Goal: Information Seeking & Learning: Learn about a topic

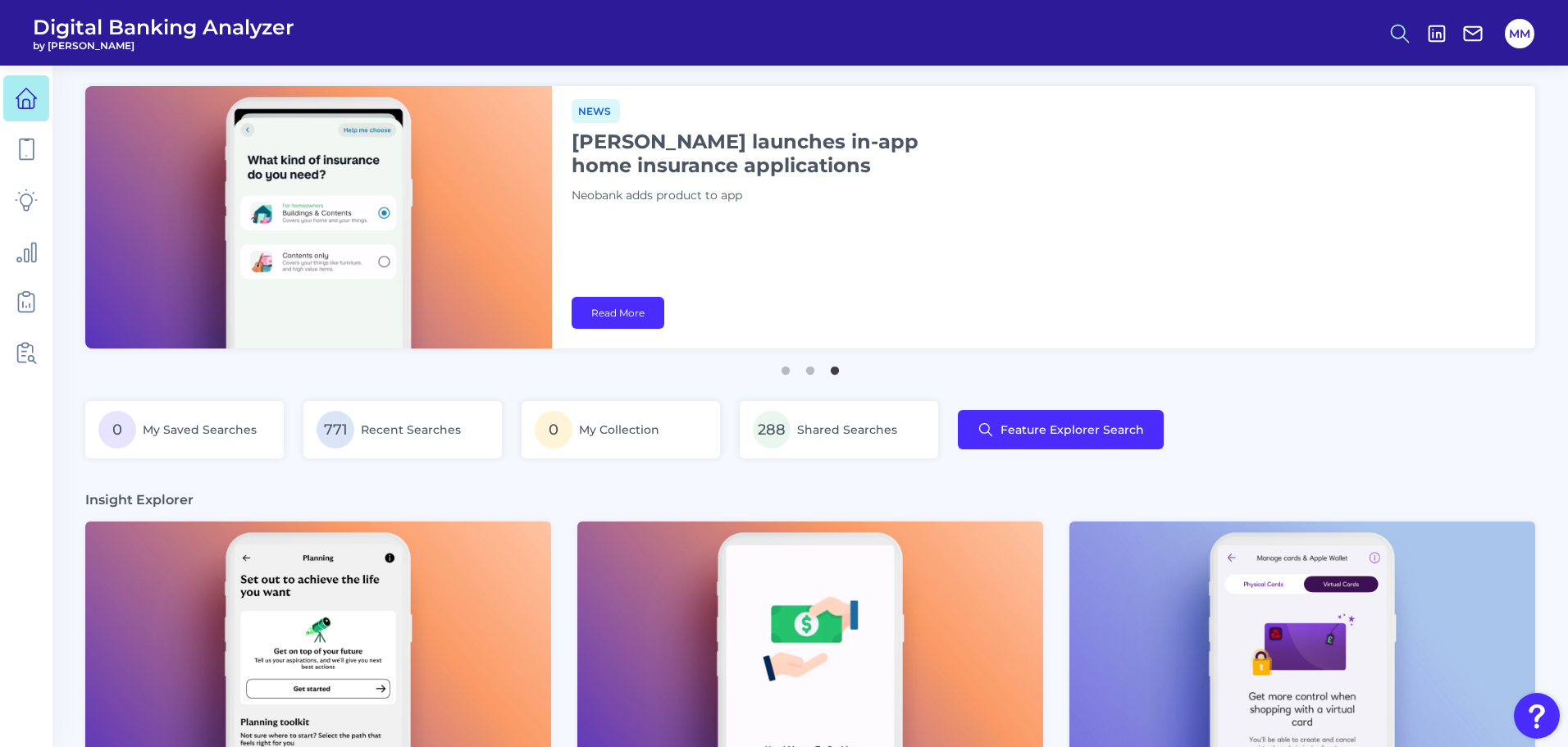
drag, startPoint x: 0, startPoint y: 0, endPoint x: 1399, endPoint y: 39, distance: 1399.5
click at [1399, 39] on icon at bounding box center [1399, 33] width 23 height 23
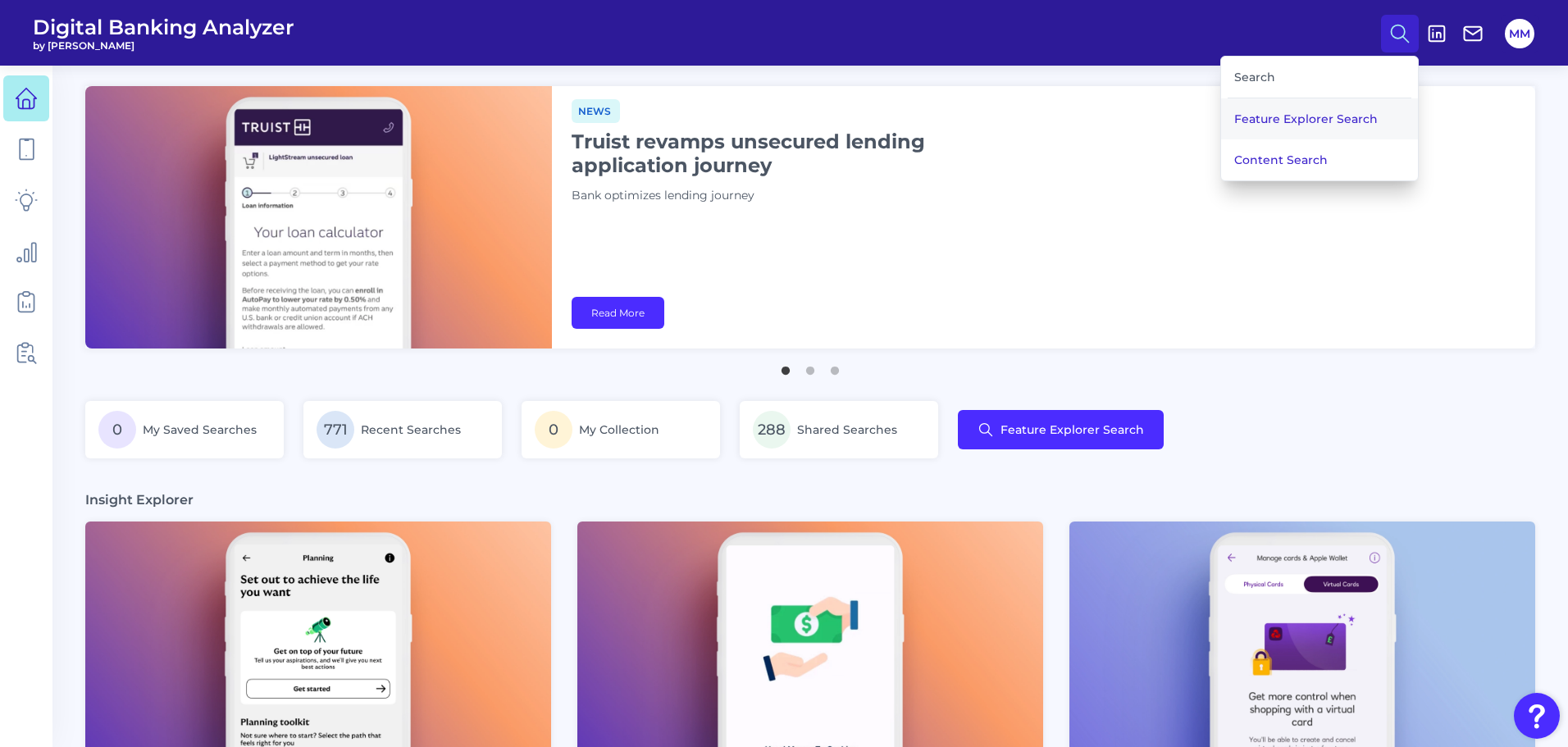
click at [1345, 118] on button "Feature Explorer Search" at bounding box center [1319, 118] width 196 height 41
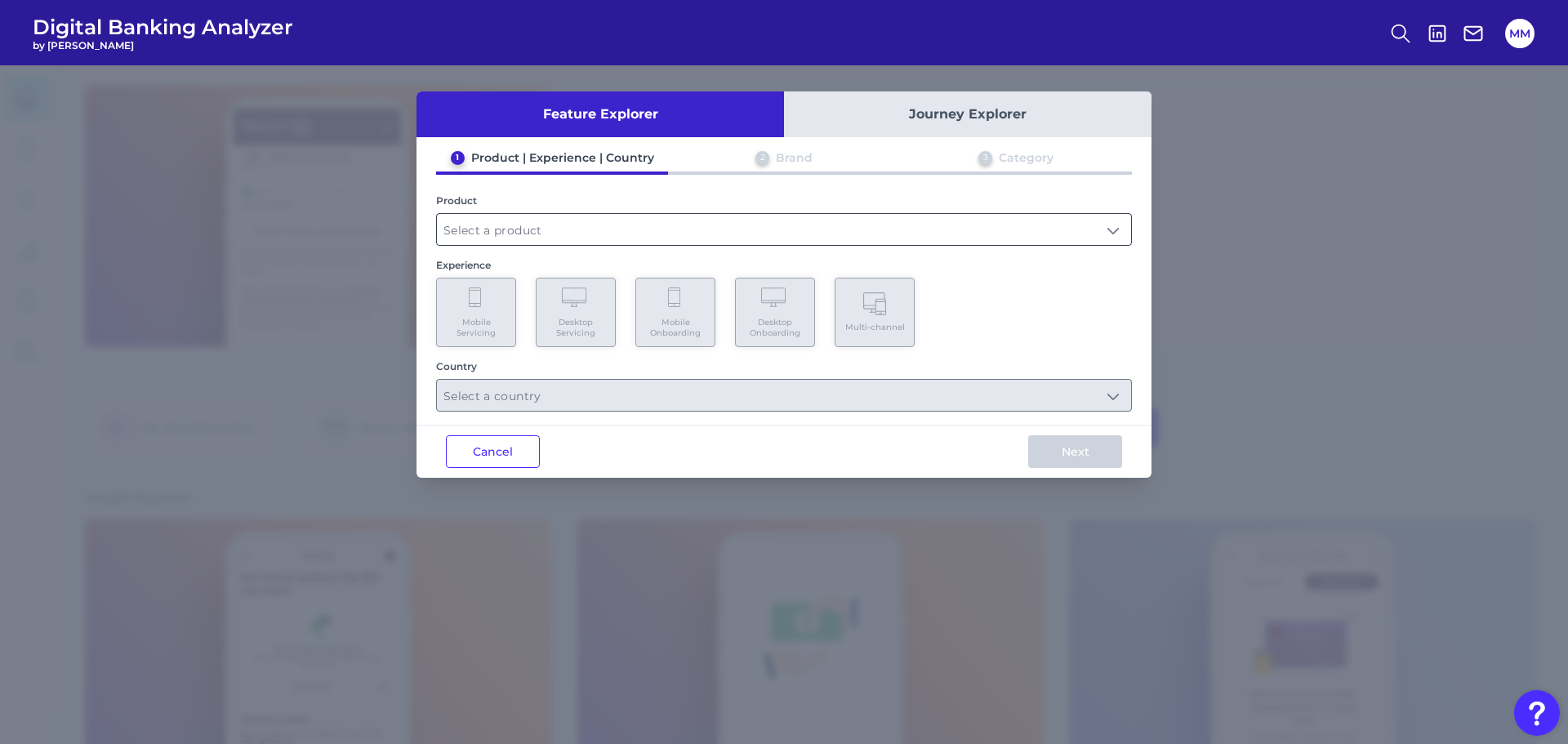
click at [871, 230] on input "text" at bounding box center [783, 229] width 694 height 31
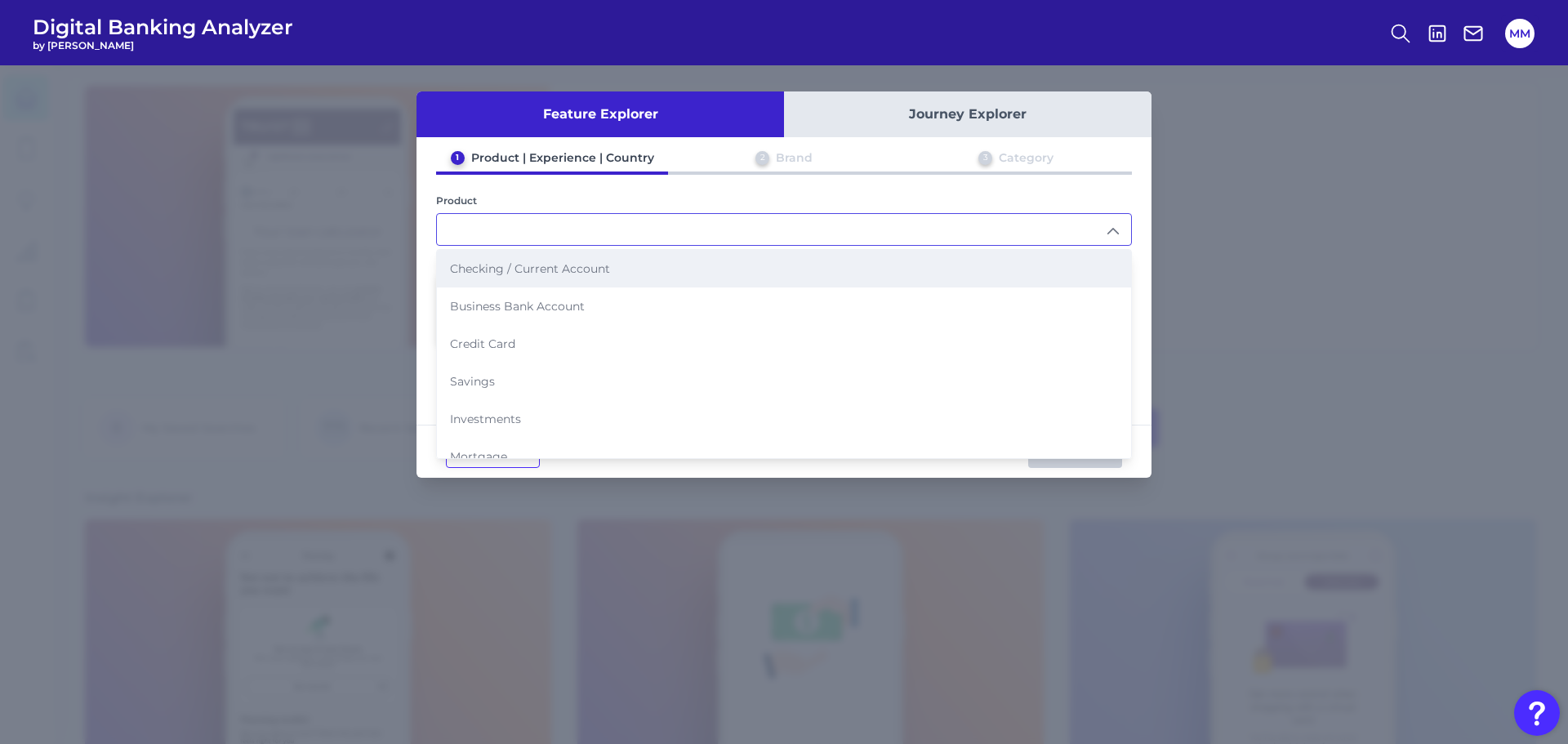
click at [821, 254] on li "Checking / Current Account" at bounding box center [783, 269] width 694 height 38
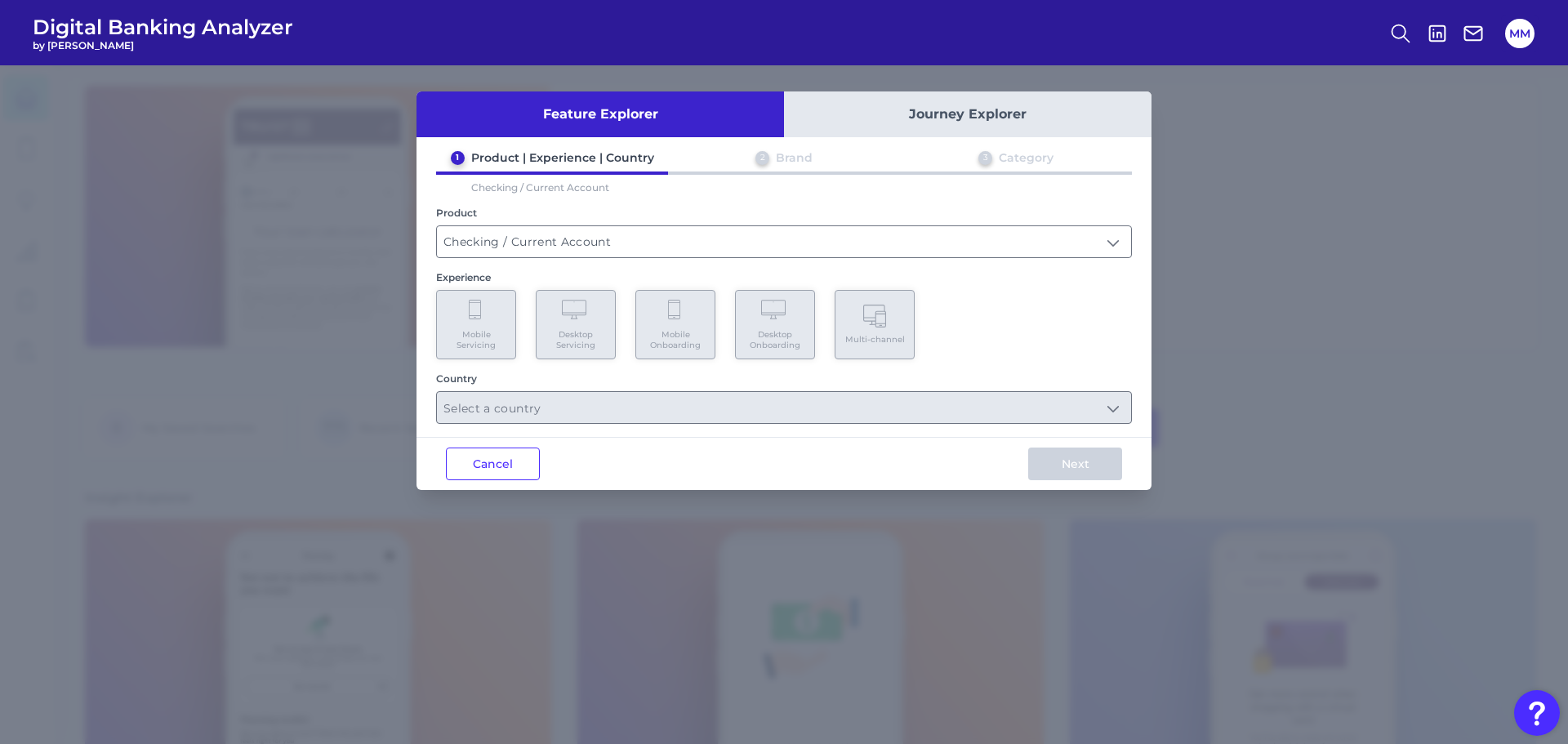
type input "Checking / Current Account"
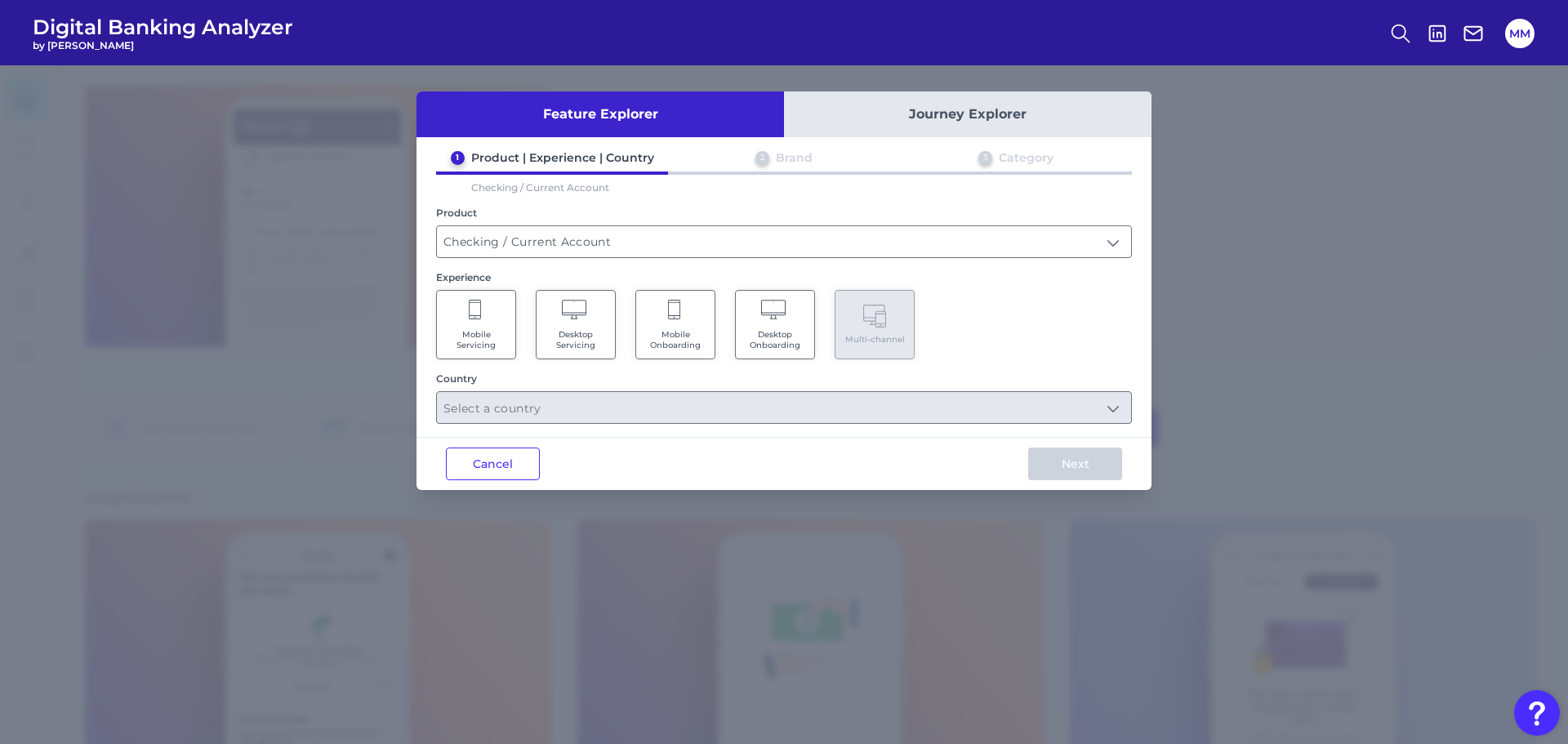
click at [453, 325] on Servicing "Mobile Servicing" at bounding box center [476, 324] width 80 height 69
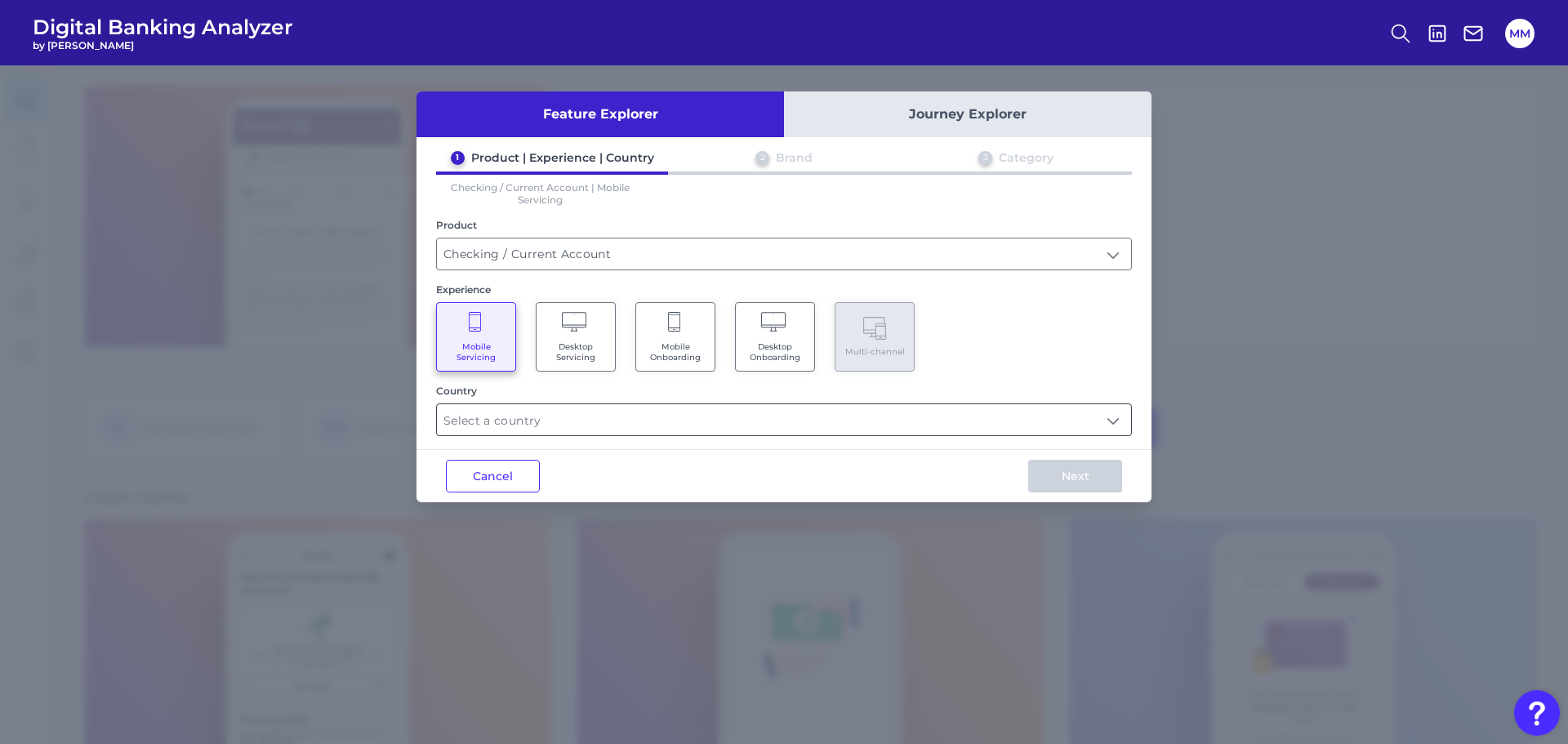
click at [665, 429] on input "text" at bounding box center [783, 419] width 694 height 31
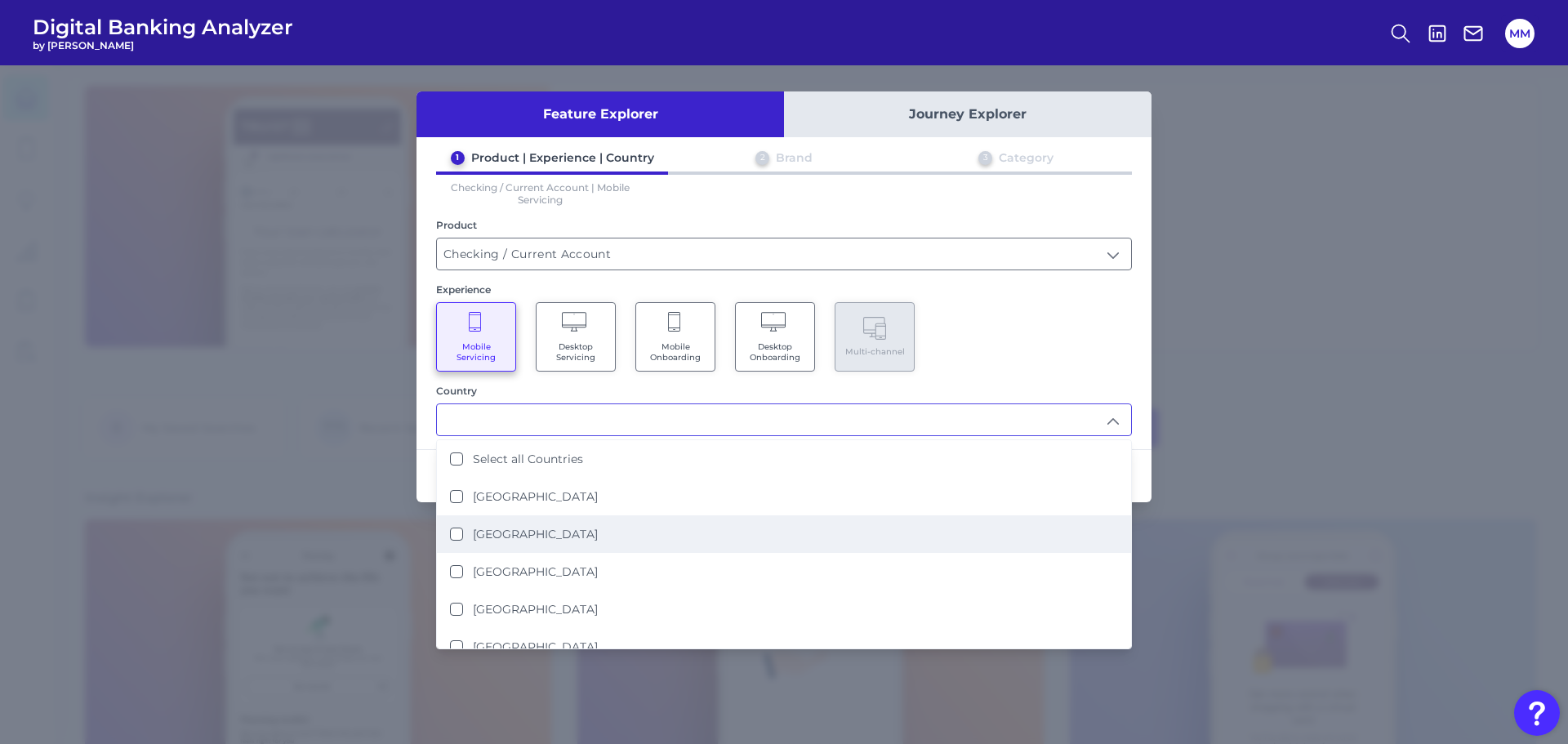
click at [552, 534] on li "[GEOGRAPHIC_DATA]" at bounding box center [783, 534] width 694 height 38
type input "[GEOGRAPHIC_DATA]"
click at [1014, 332] on div "Mobile Servicing Desktop Servicing Mobile Onboarding Desktop Onboarding Multi-c…" at bounding box center [783, 336] width 696 height 69
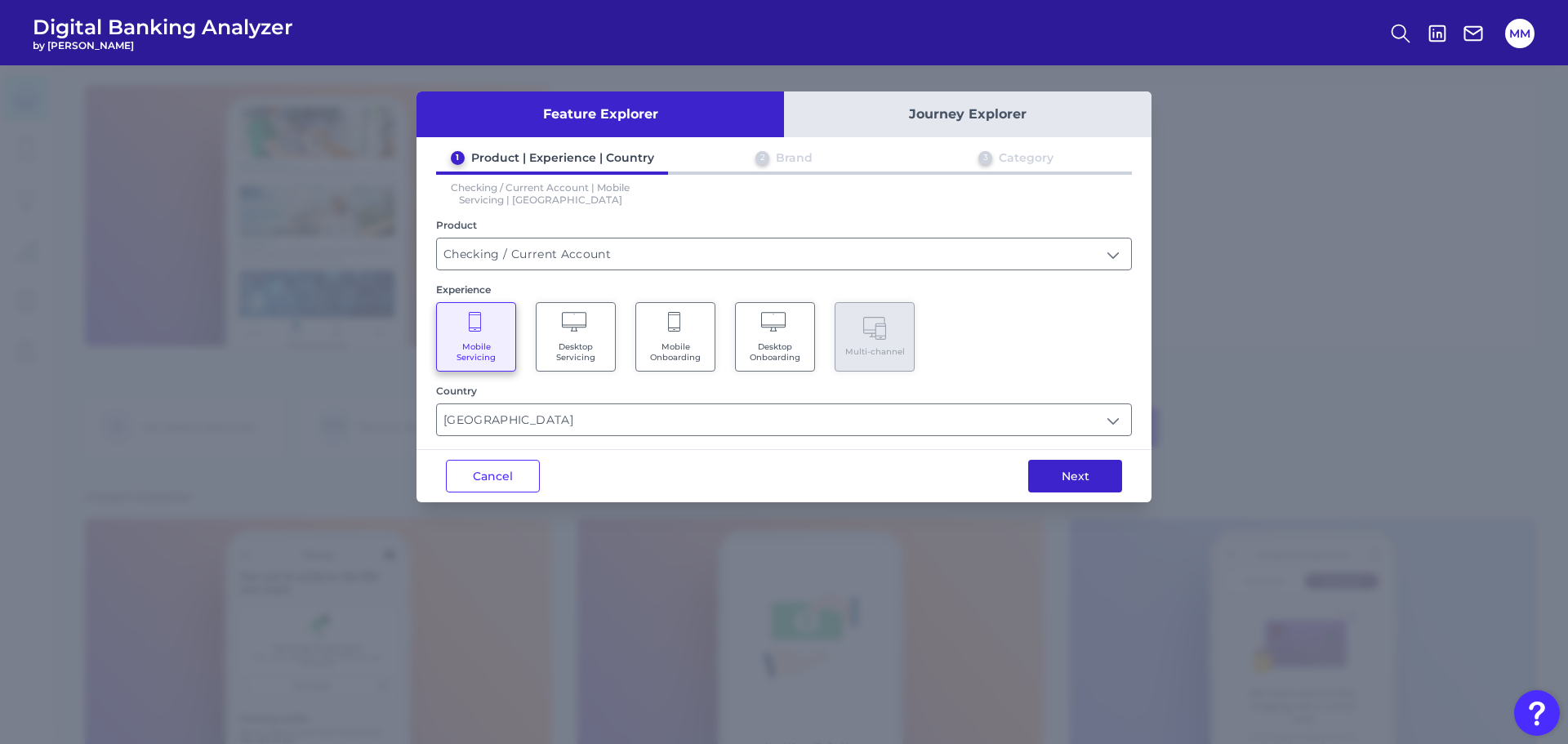
click at [1066, 473] on button "Next" at bounding box center [1074, 475] width 94 height 32
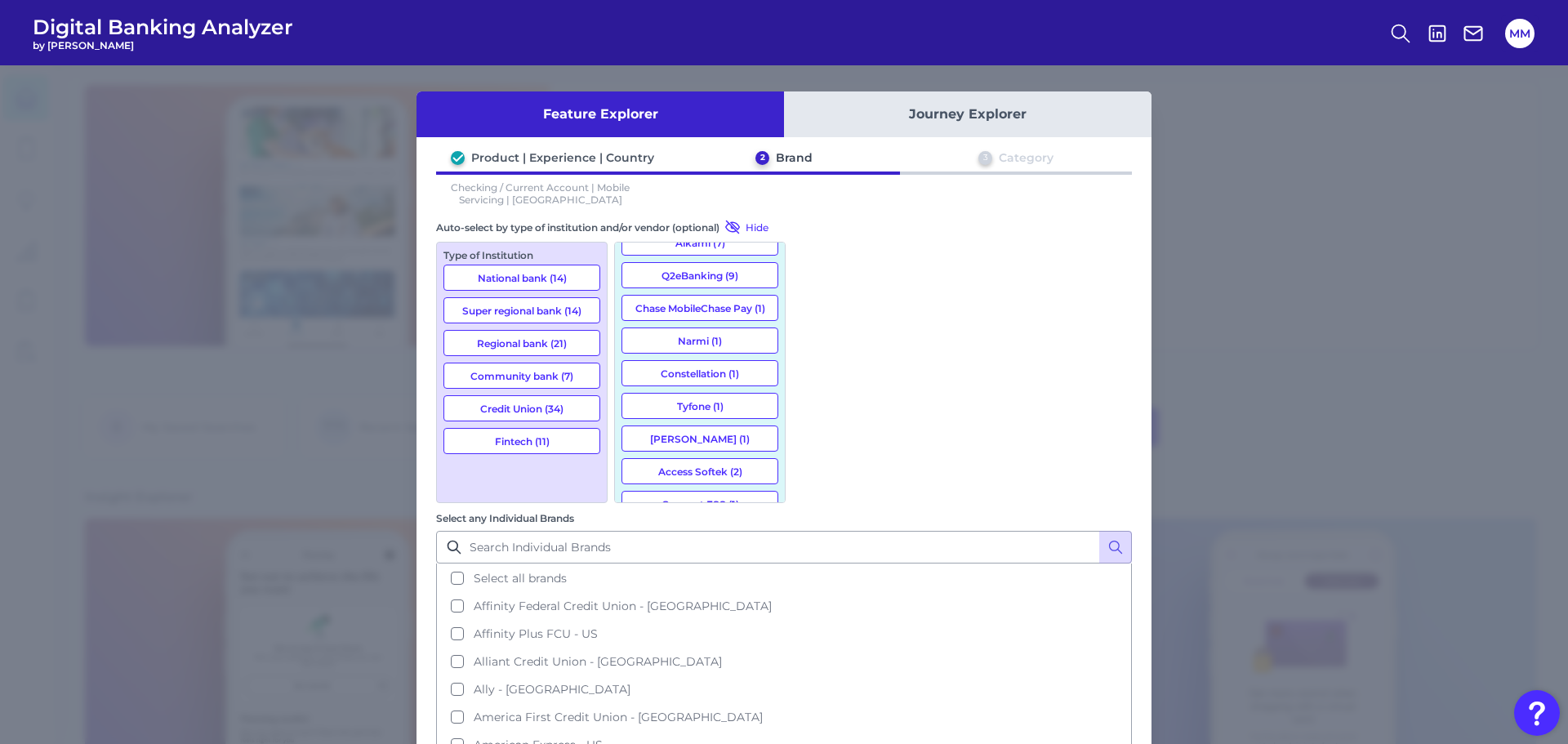
scroll to position [288, 0]
click at [731, 419] on button "[PERSON_NAME] (1)" at bounding box center [700, 414] width 157 height 27
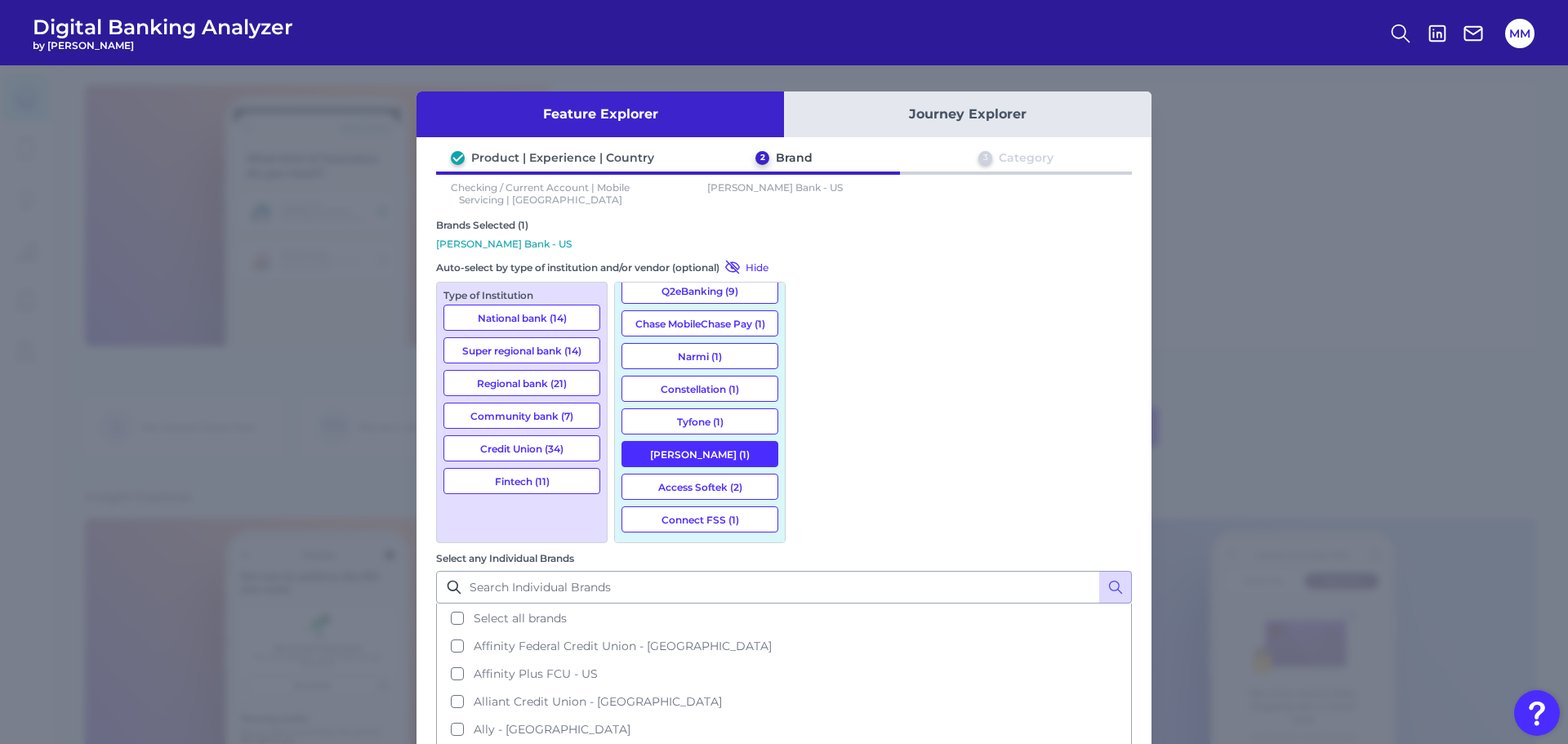
click at [733, 453] on button "[PERSON_NAME] (1)" at bounding box center [700, 455] width 157 height 27
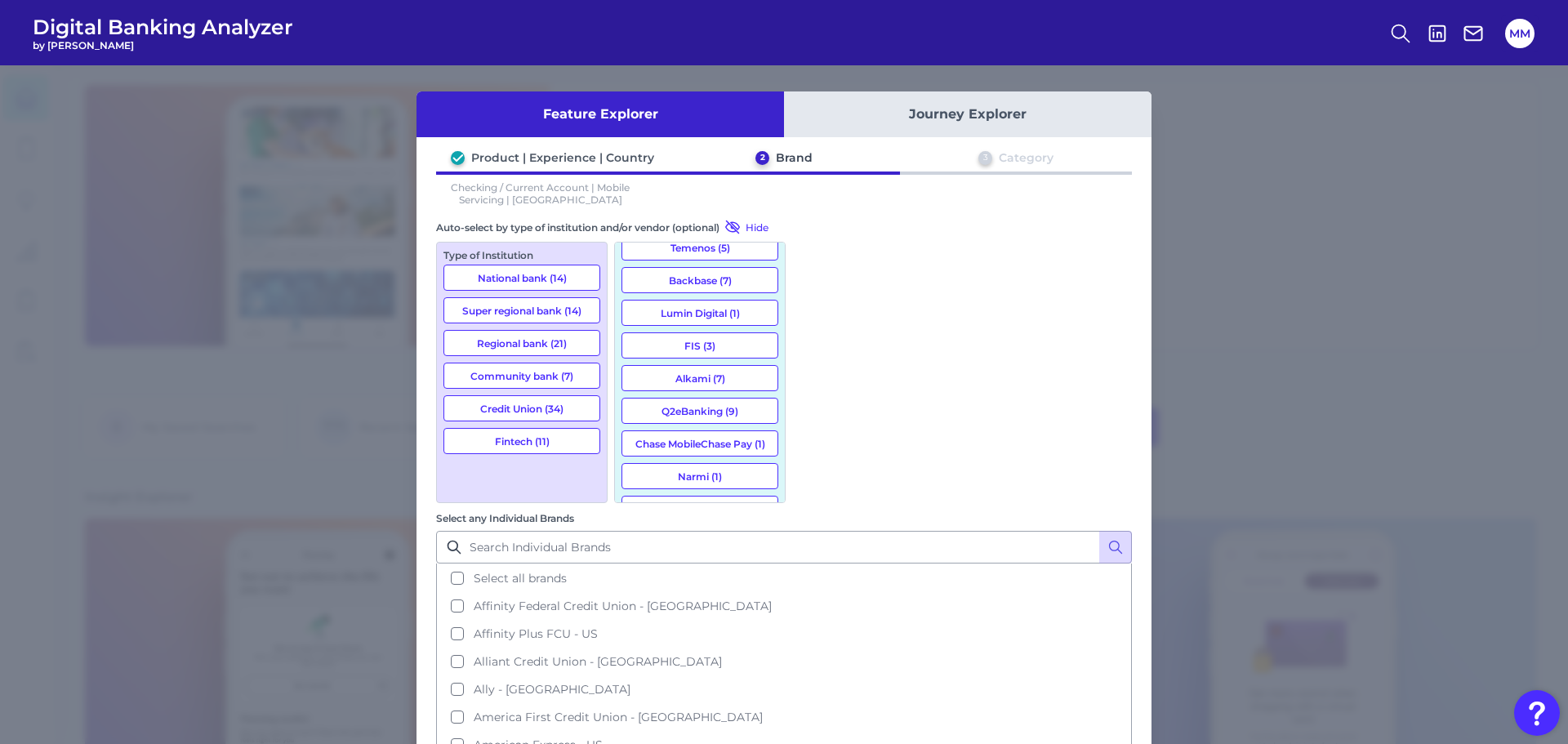
scroll to position [155, 0]
click at [693, 381] on button "Q2eBanking (9)" at bounding box center [700, 384] width 157 height 27
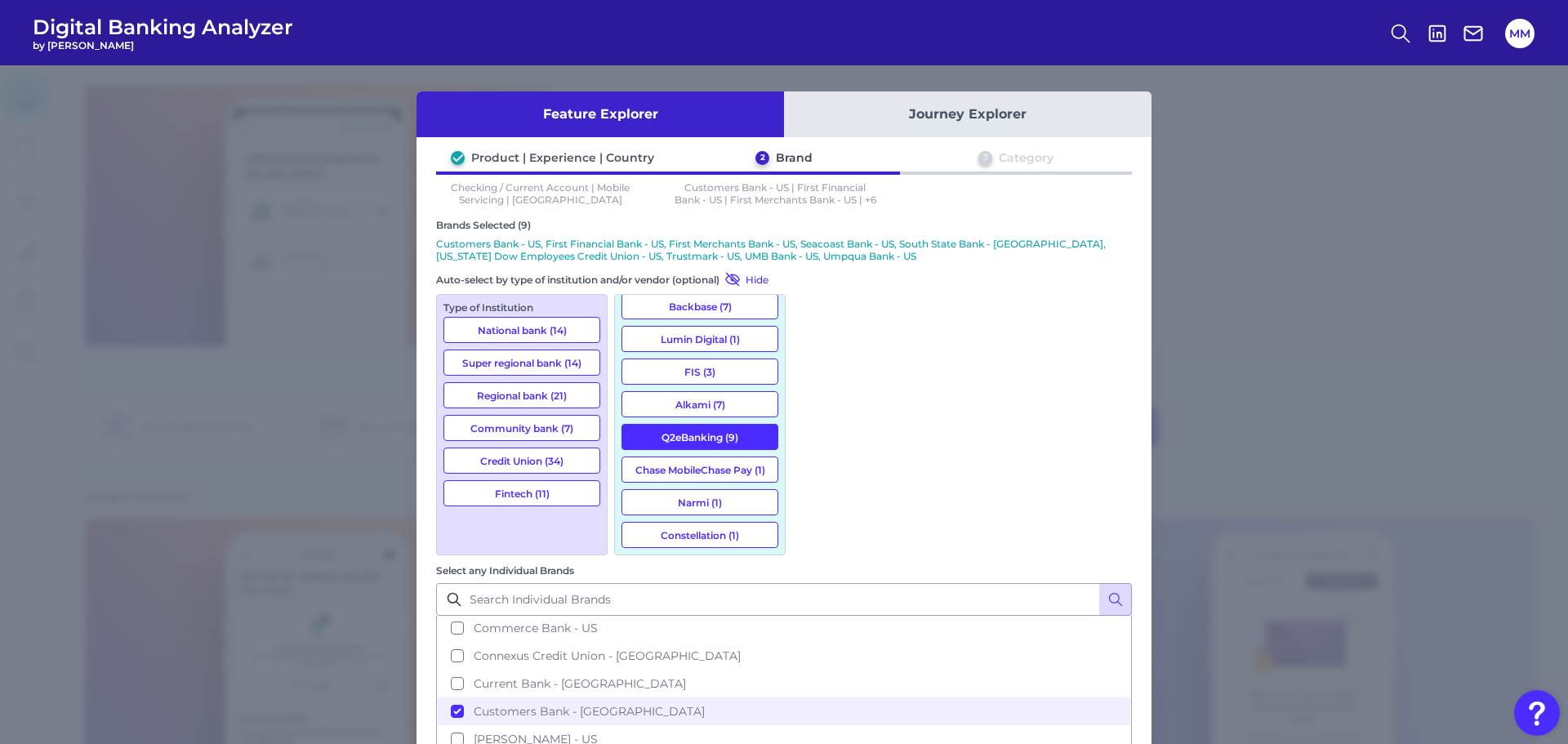
scroll to position [785, 0]
